Goal: Task Accomplishment & Management: Use online tool/utility

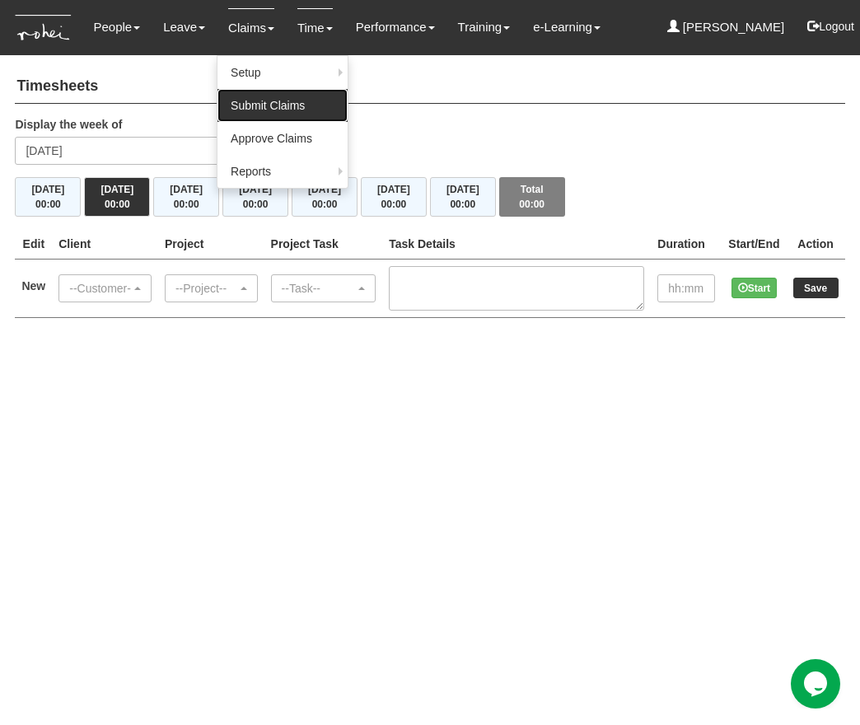
click at [268, 104] on link "Submit Claims" at bounding box center [283, 105] width 130 height 33
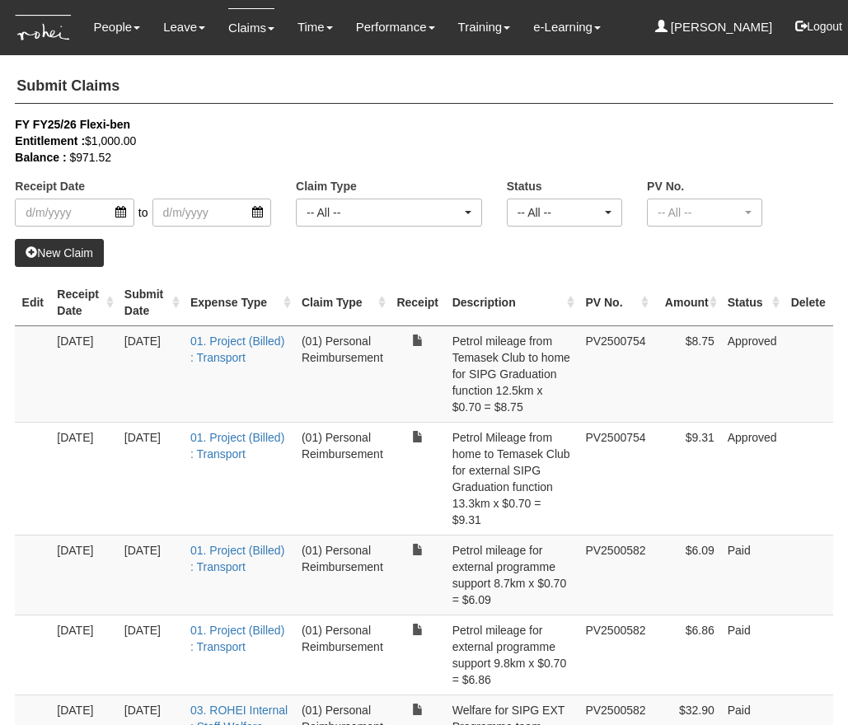
select select "50"
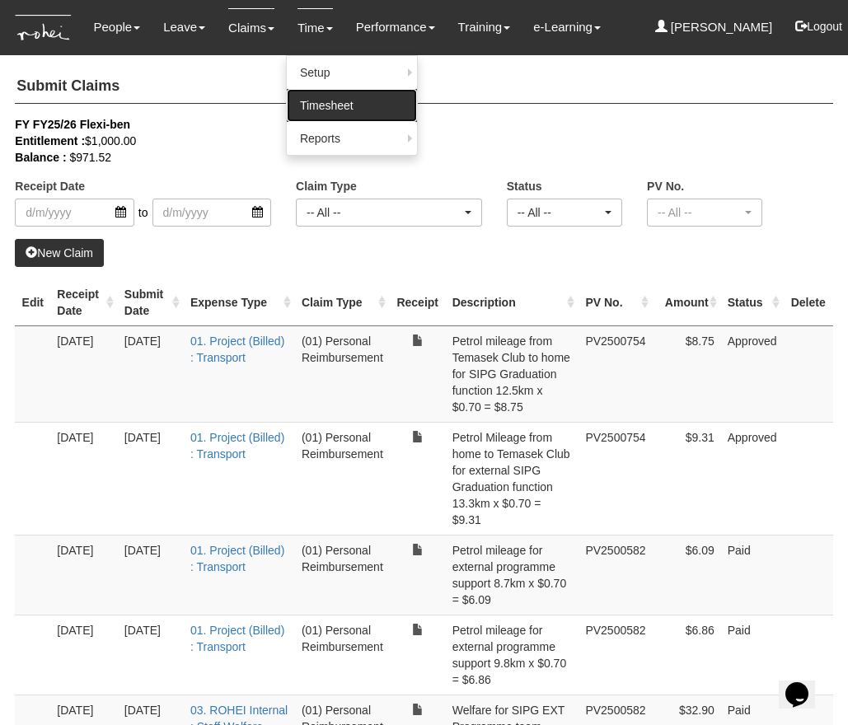
click at [327, 114] on link "Timesheet" at bounding box center [352, 105] width 130 height 33
